Goal: Navigation & Orientation: Understand site structure

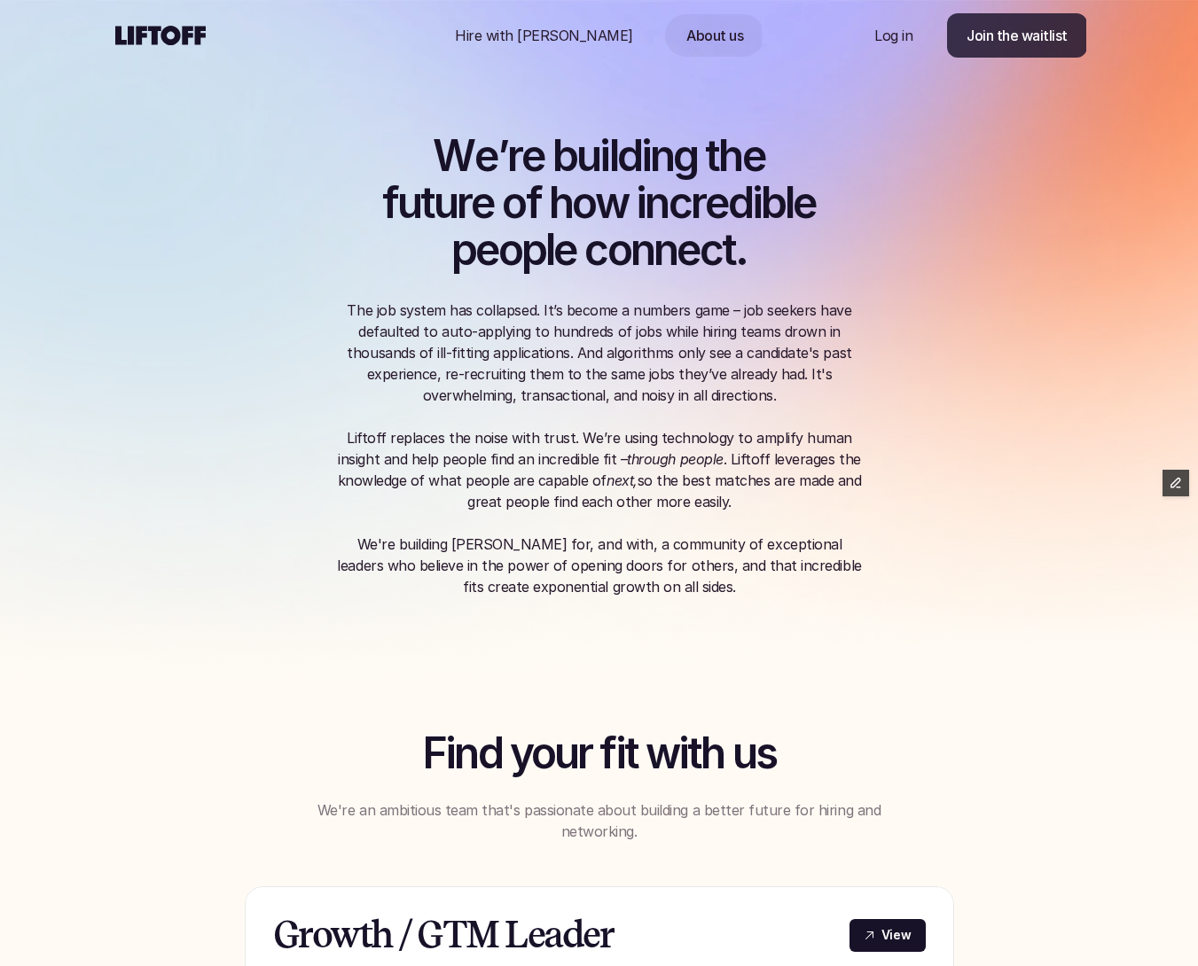
click at [977, 41] on p "Join the waitlist" at bounding box center [1016, 35] width 101 height 21
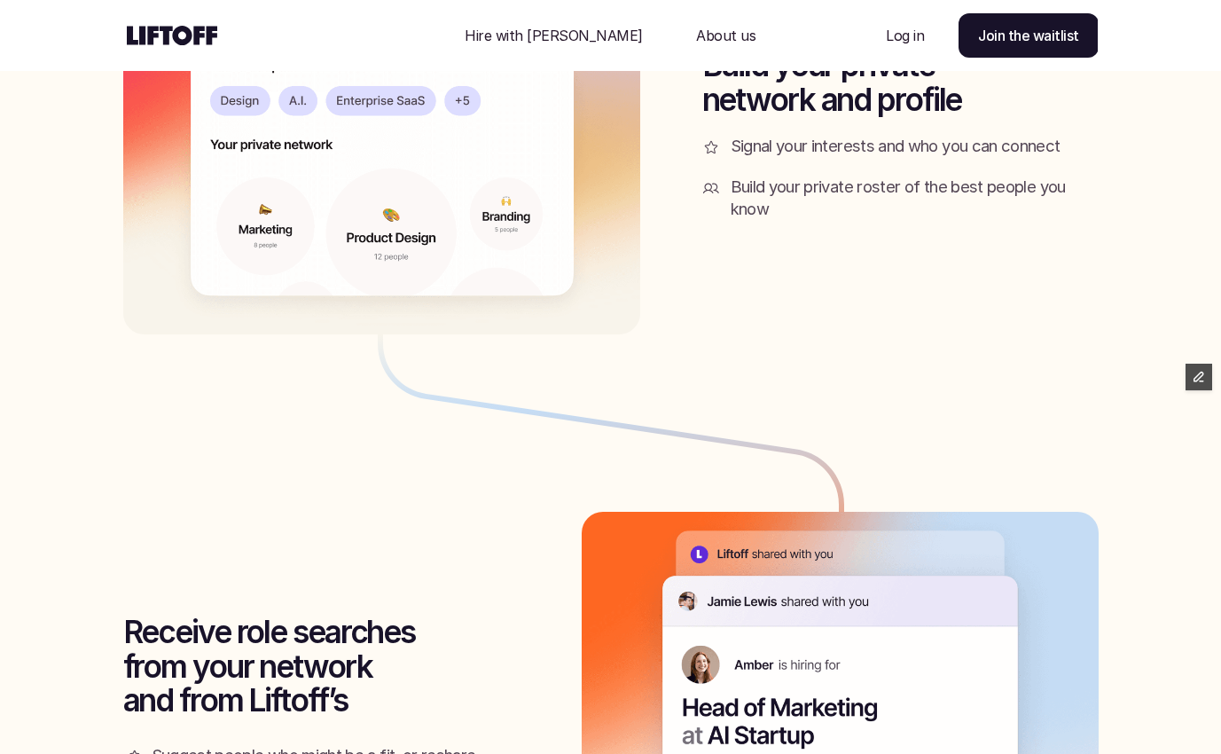
scroll to position [1441, 0]
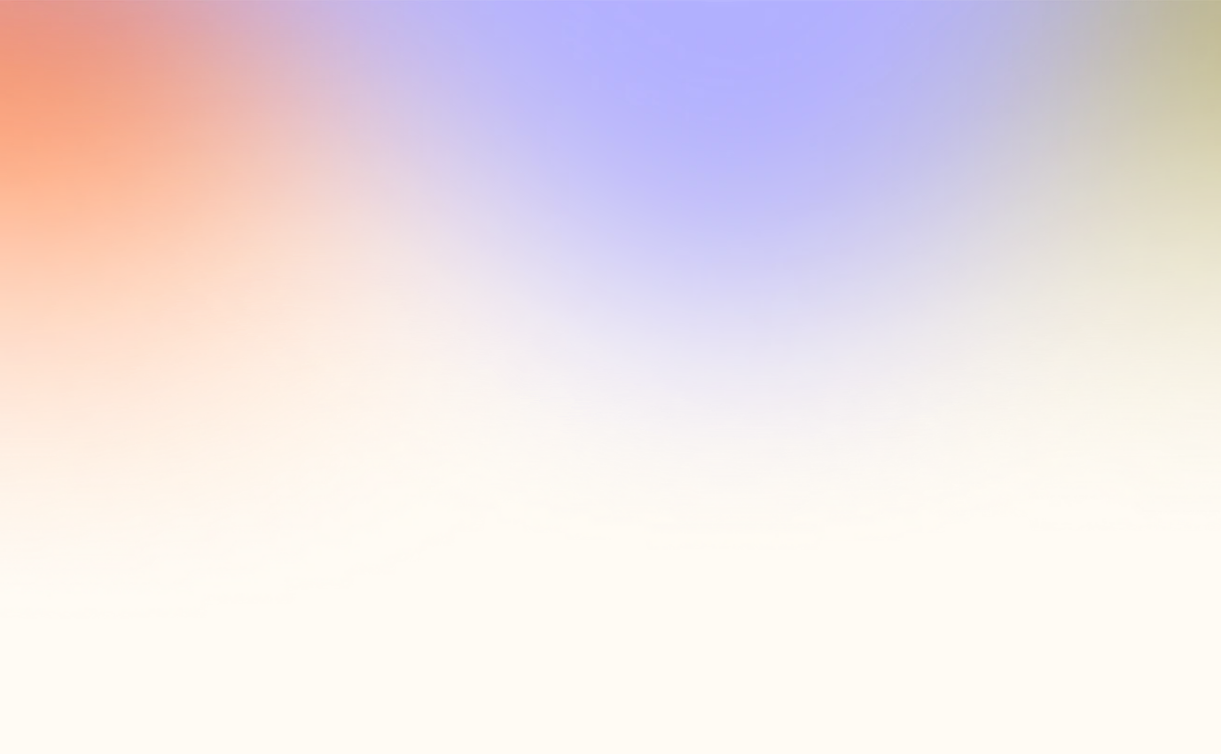
scroll to position [1441, 0]
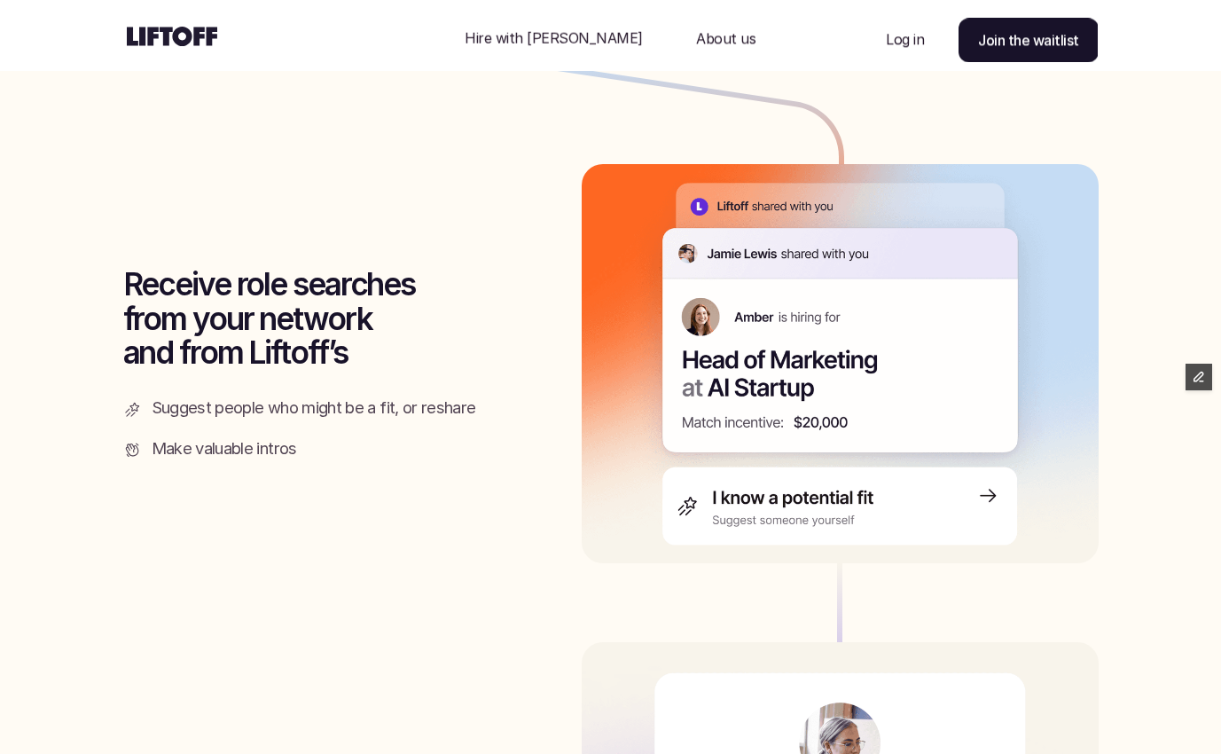
click at [716, 39] on div "Nav Link" at bounding box center [726, 38] width 102 height 43
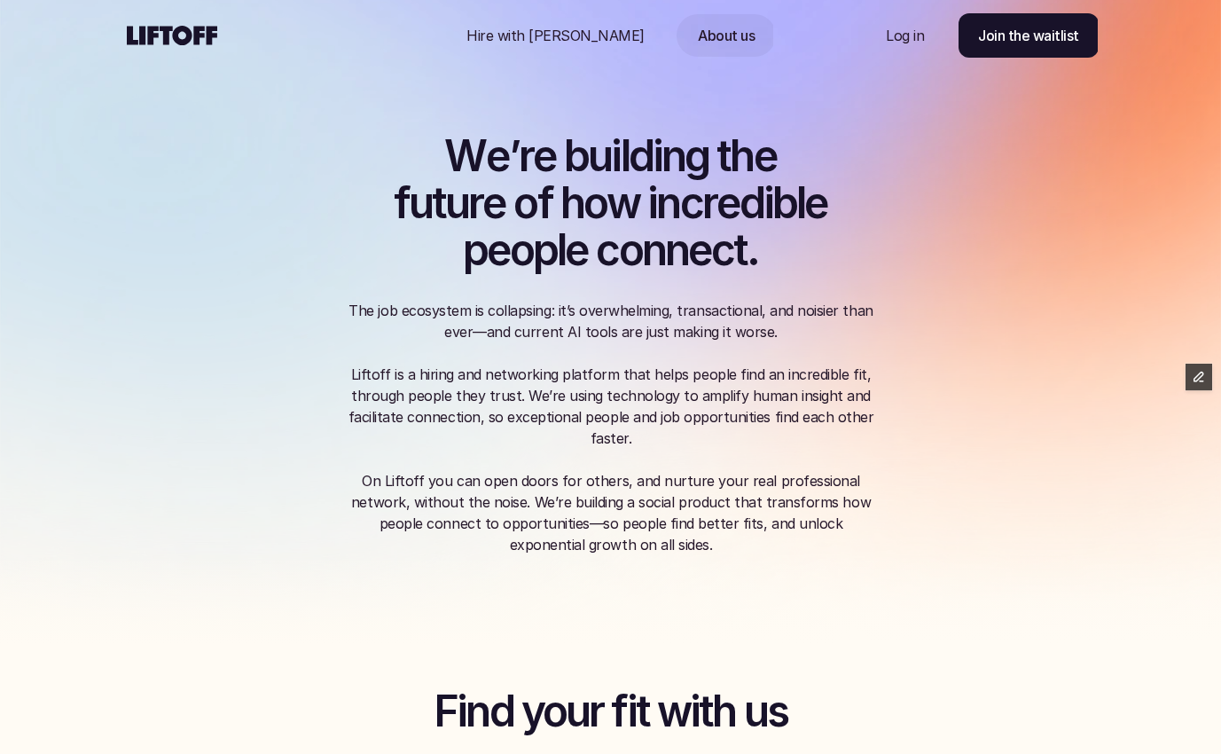
click at [575, 28] on p "Hire with [PERSON_NAME]" at bounding box center [555, 35] width 178 height 21
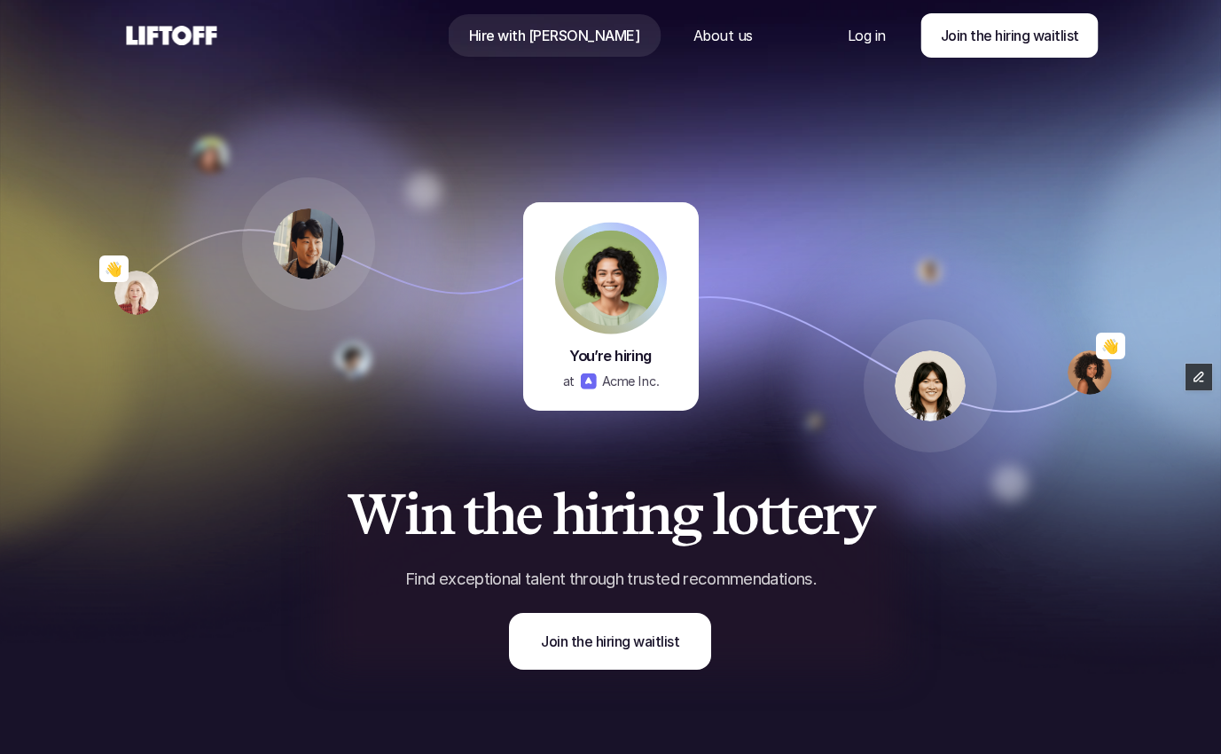
click at [179, 40] on use at bounding box center [172, 36] width 90 height 20
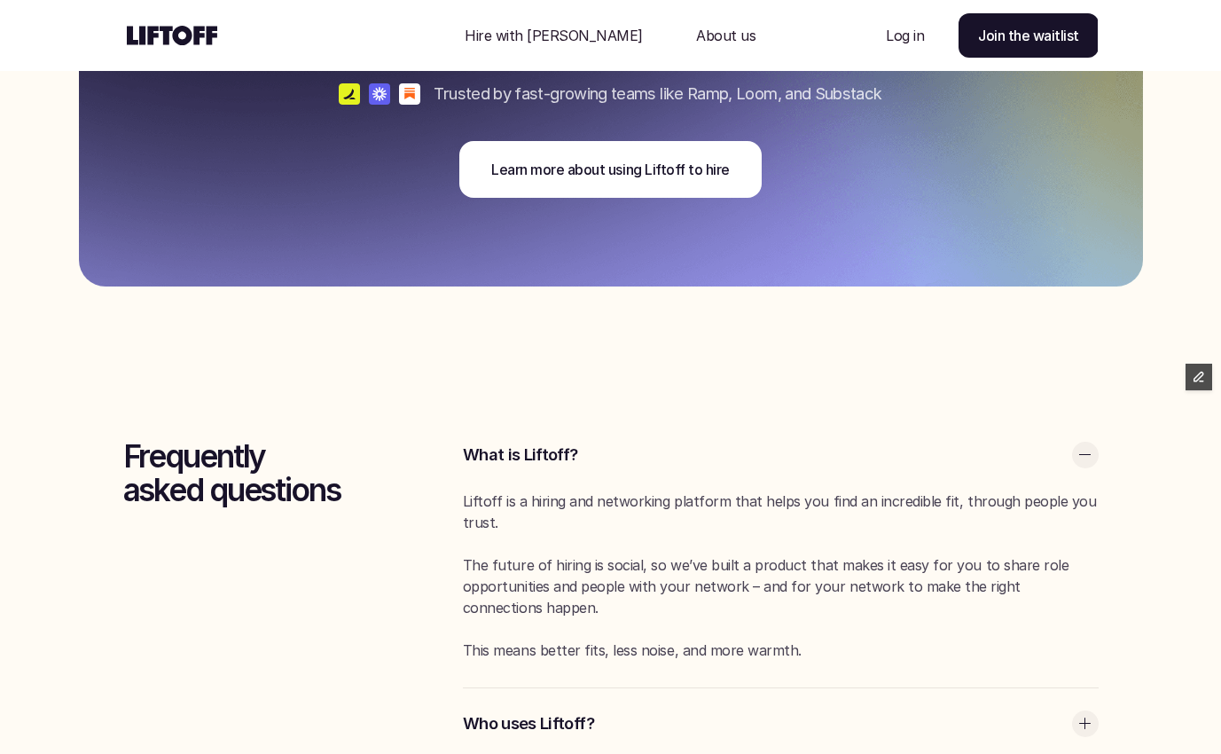
scroll to position [4430, 0]
